Goal: Transaction & Acquisition: Purchase product/service

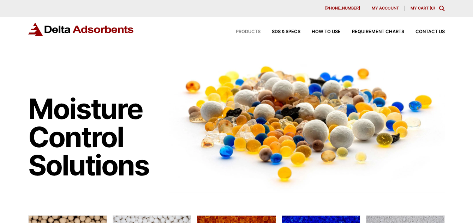
click at [250, 34] on span "Products" at bounding box center [248, 32] width 25 height 5
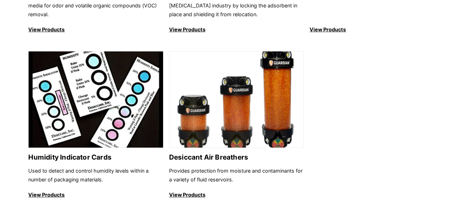
scroll to position [988, 0]
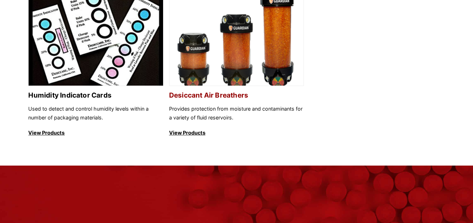
click at [204, 100] on h2 "Desiccant Air Breathers" at bounding box center [236, 95] width 135 height 8
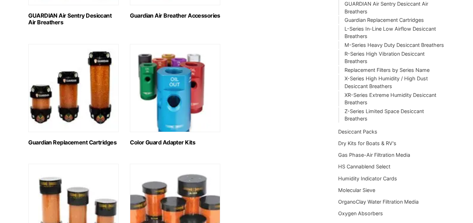
scroll to position [210, 0]
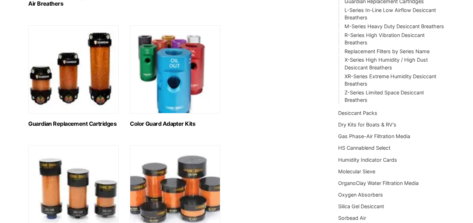
click at [84, 123] on h2 "Guardian Replacement Cartridges (9)" at bounding box center [73, 124] width 90 height 7
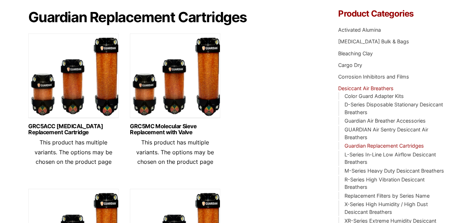
scroll to position [200, 0]
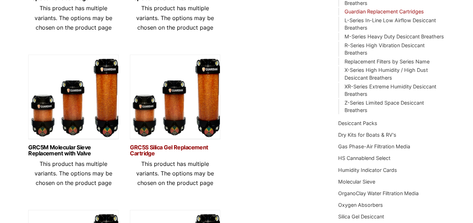
click at [160, 146] on link "GRC5S Silica Gel Replacement Cartridge" at bounding box center [175, 151] width 90 height 12
